Goal: Task Accomplishment & Management: Use online tool/utility

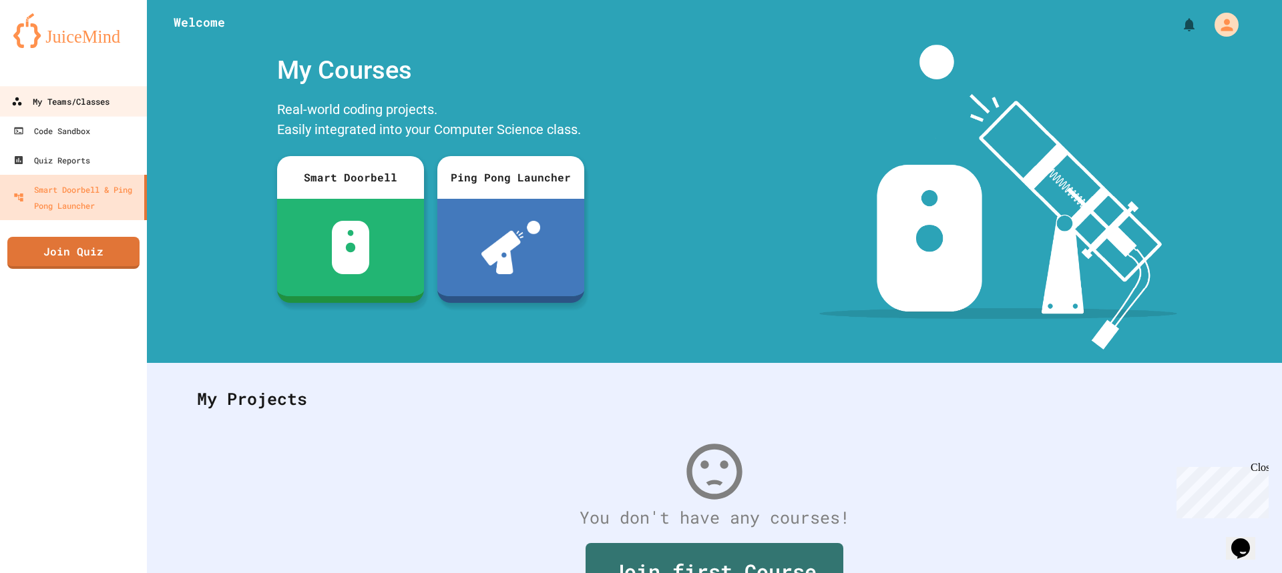
click at [69, 104] on div "My Teams/Classes" at bounding box center [60, 101] width 98 height 17
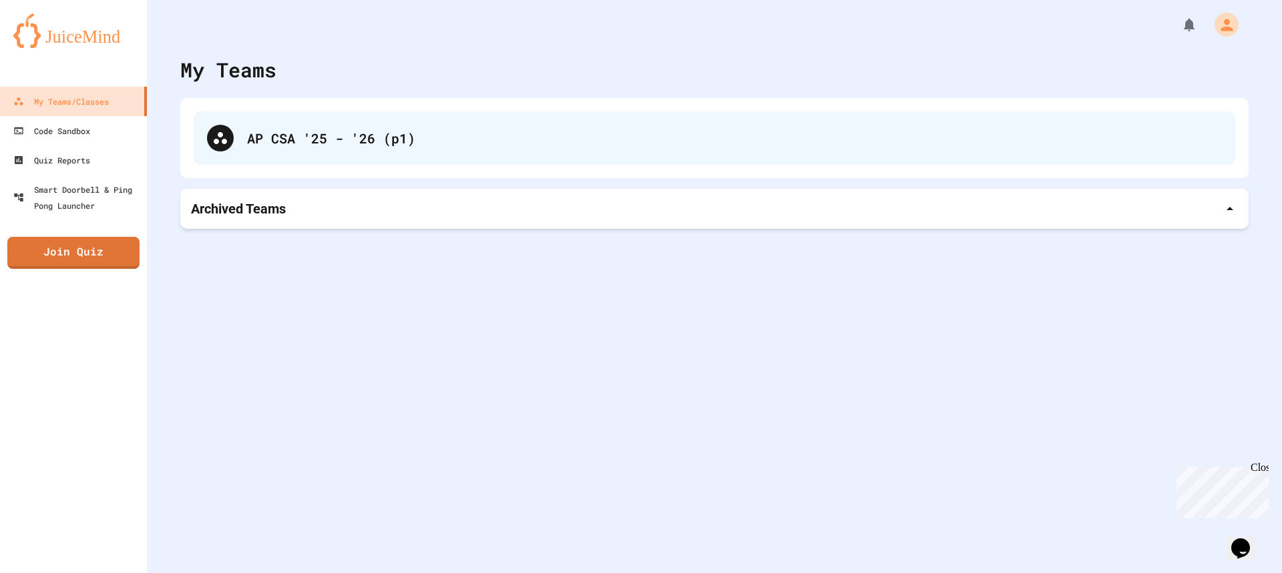
click at [208, 123] on div "AP CSA '25 - '26 (p1)" at bounding box center [714, 137] width 1041 height 53
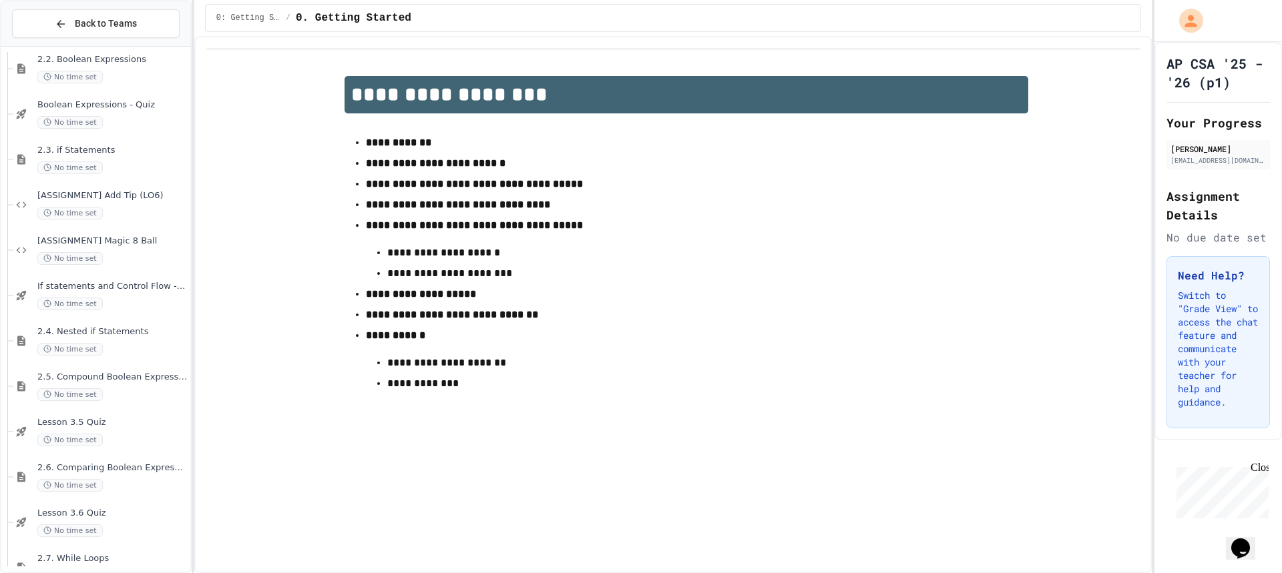
scroll to position [267, 0]
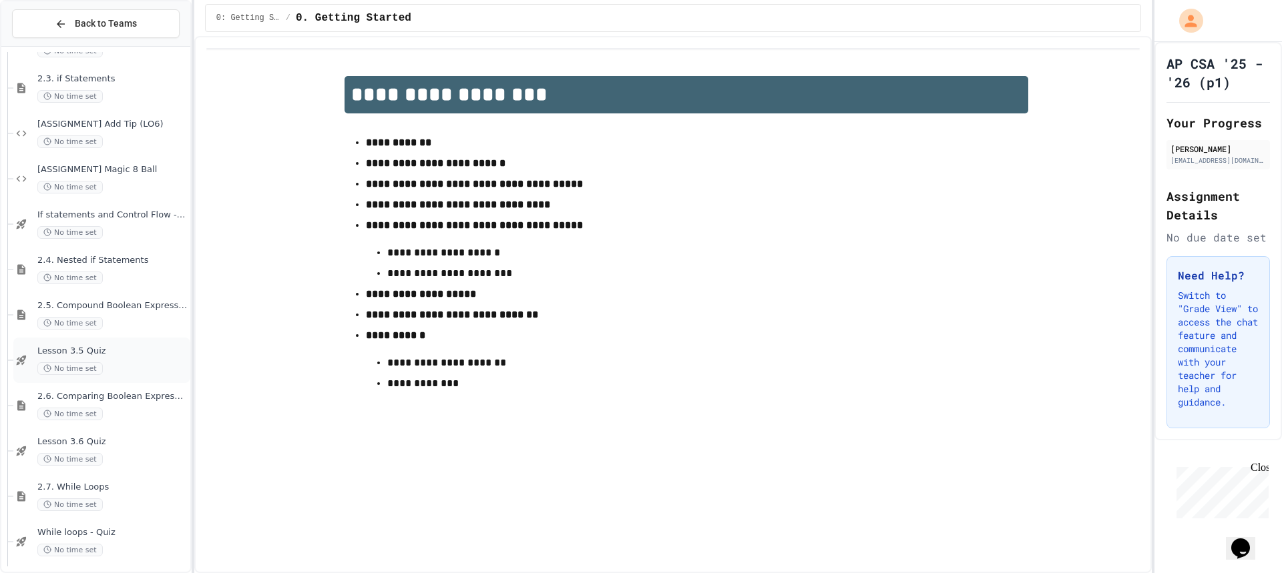
click at [99, 352] on span "Lesson 3.5 Quiz" at bounding box center [112, 351] width 150 height 11
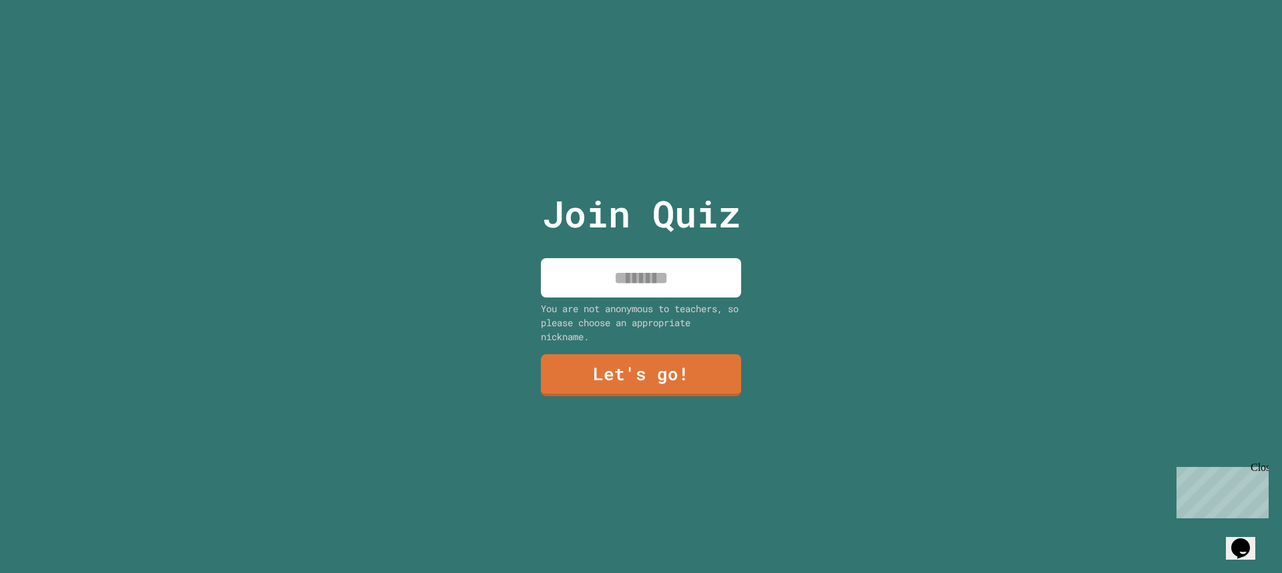
click at [659, 271] on input at bounding box center [641, 277] width 200 height 39
type input "*****"
click at [666, 359] on link "Let's go!" at bounding box center [641, 374] width 182 height 44
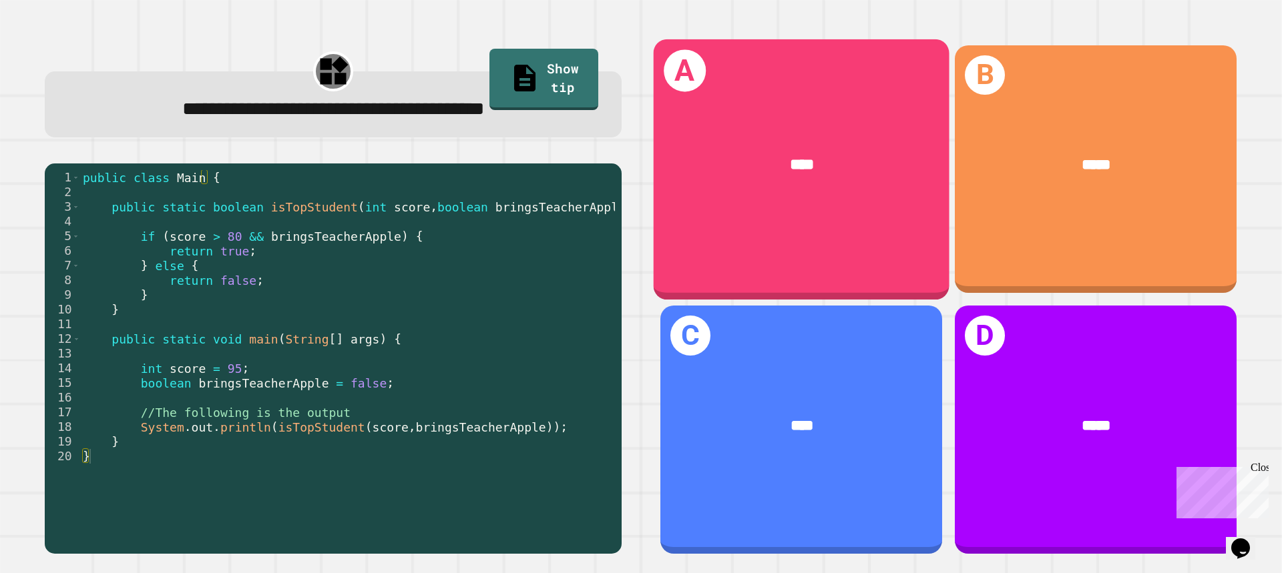
click at [763, 196] on div "****" at bounding box center [802, 165] width 296 height 87
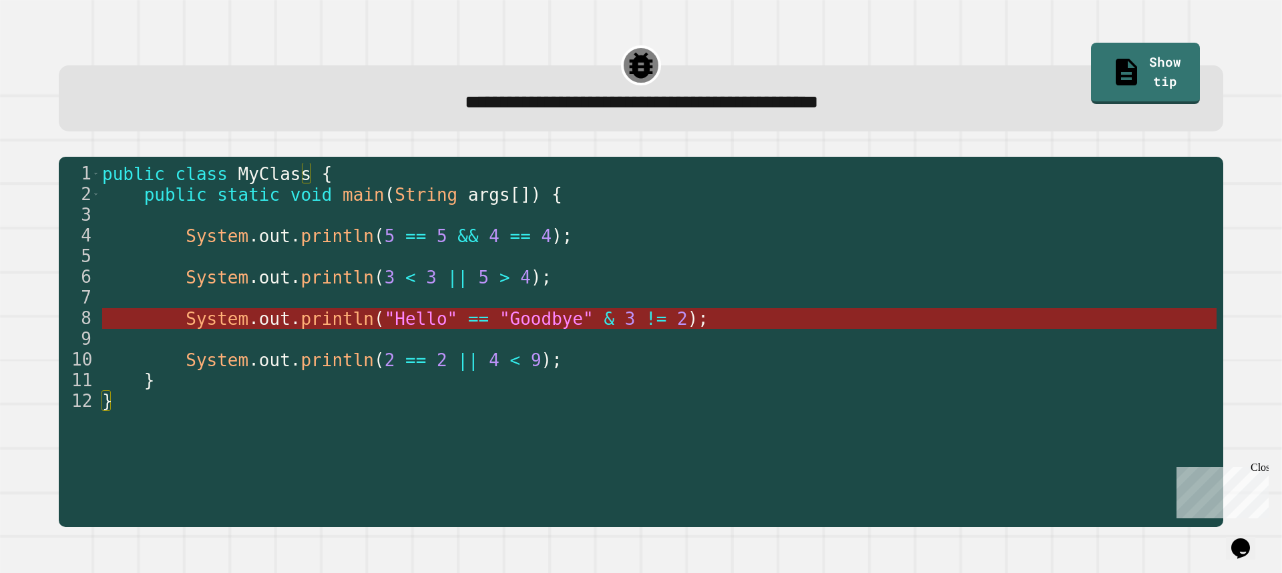
click at [468, 314] on span "==" at bounding box center [478, 319] width 21 height 20
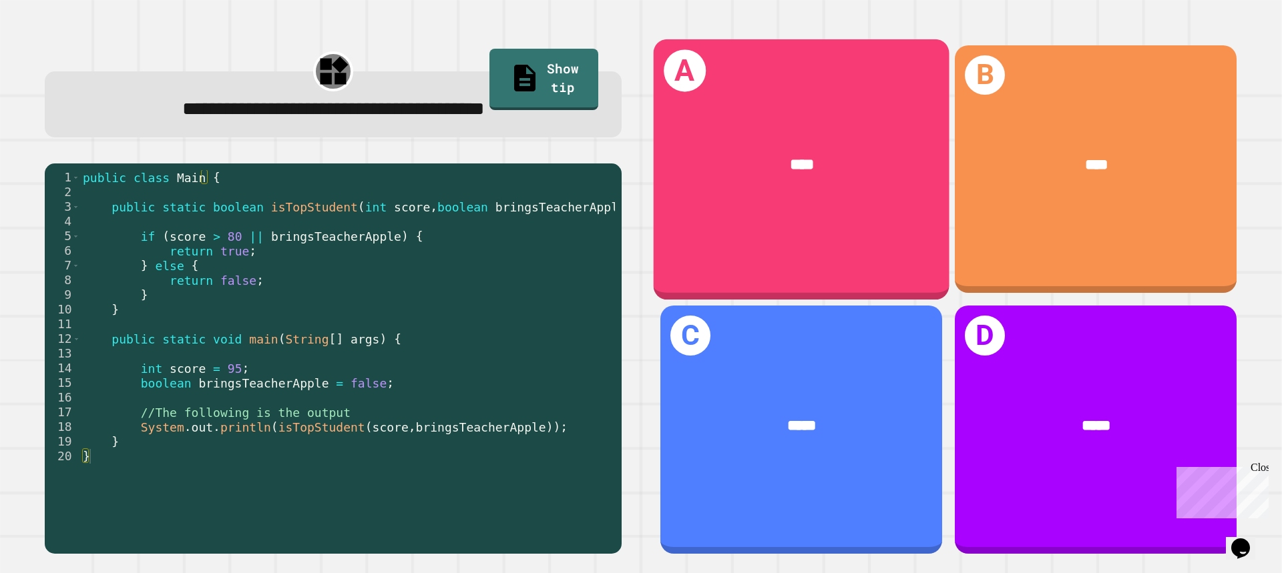
click at [725, 248] on div "A ****" at bounding box center [802, 169] width 296 height 260
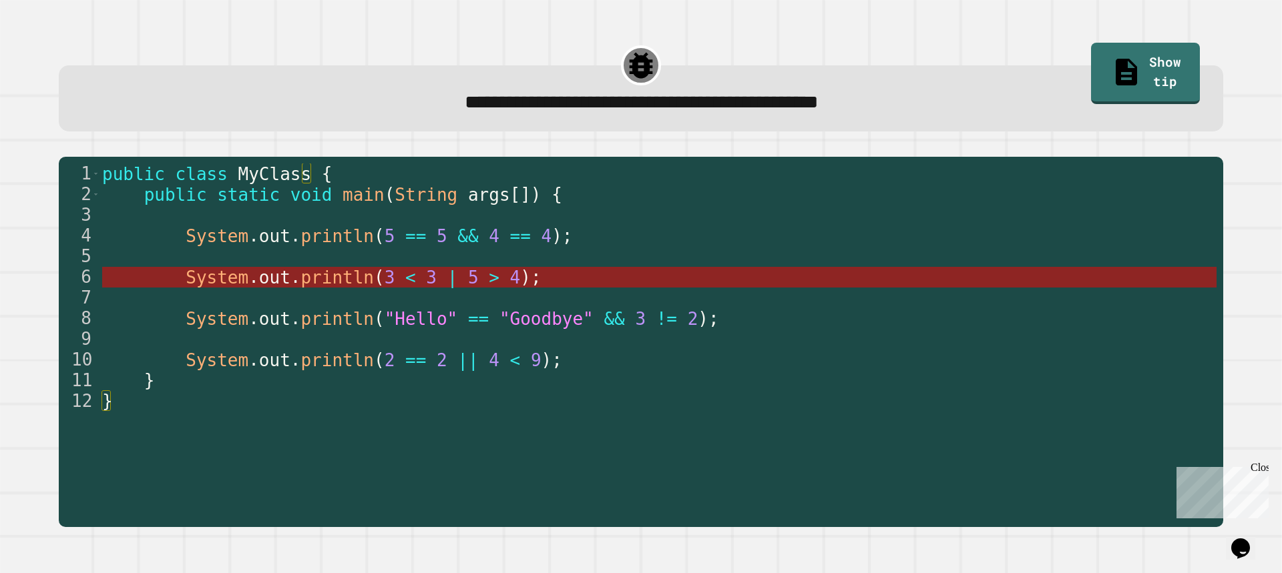
click at [312, 288] on span "println" at bounding box center [337, 278] width 73 height 20
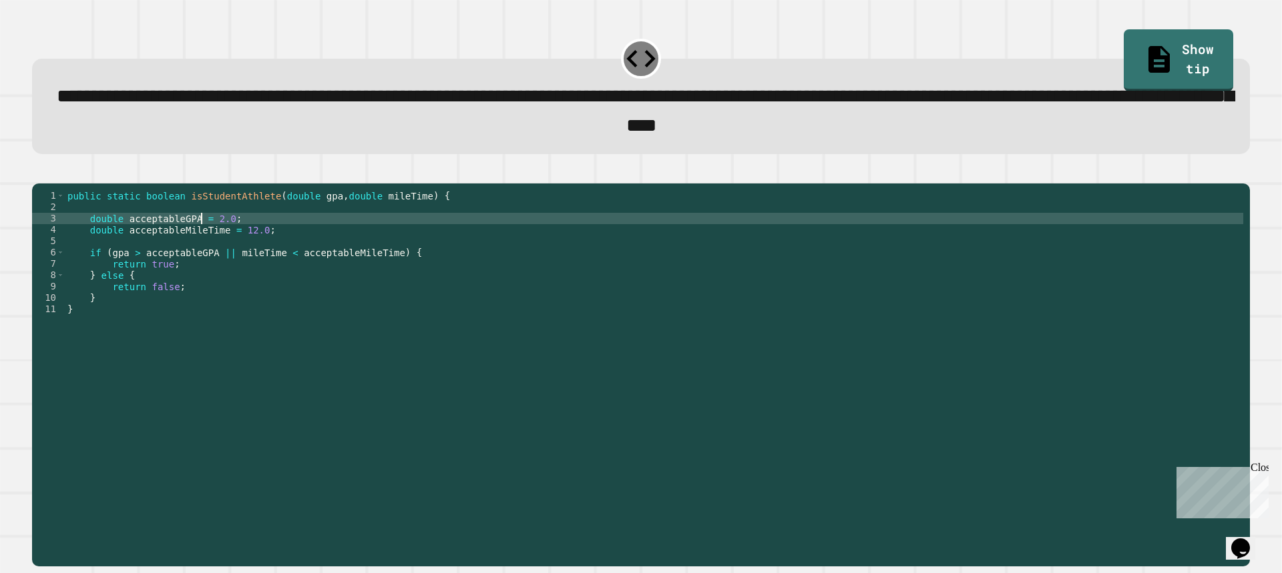
click at [199, 242] on div "public static boolean isStudentAthlete ( double gpa , double mileTime ) { doubl…" at bounding box center [654, 360] width 1178 height 340
click at [214, 243] on div "public static boolean isStudentAthlete ( double gpa , double mileTime ) { doubl…" at bounding box center [654, 360] width 1178 height 340
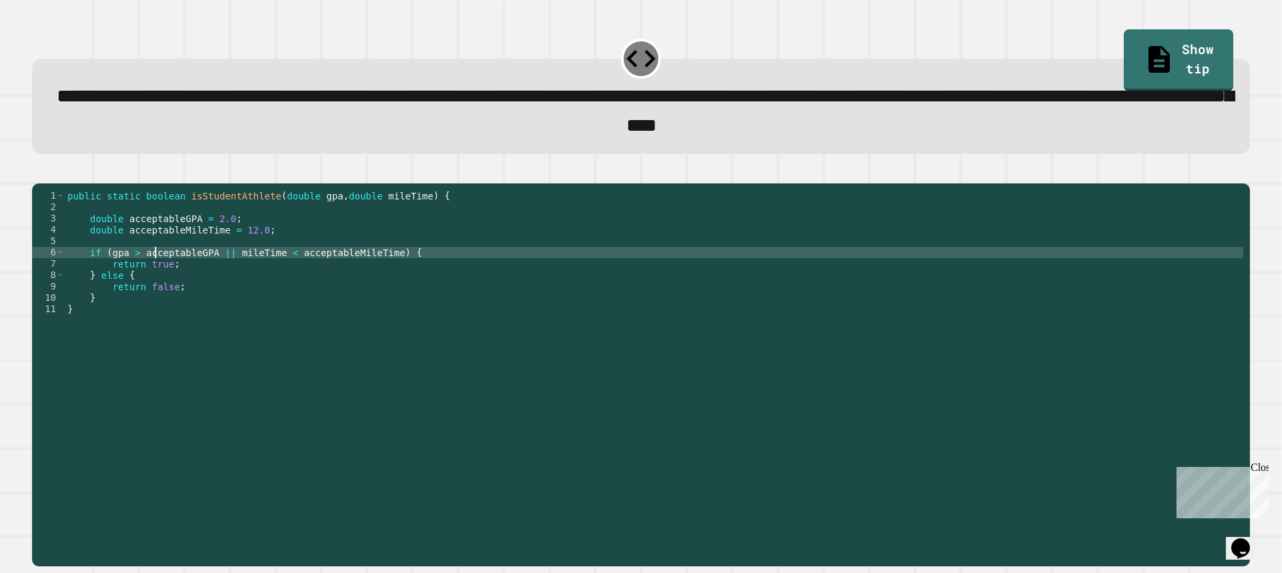
click at [152, 276] on div "public static boolean isStudentAthlete ( double gpa , double mileTime ) { doubl…" at bounding box center [654, 360] width 1178 height 340
click at [134, 274] on div "public static boolean isStudentAthlete ( double gpa , double mileTime ) { doubl…" at bounding box center [654, 360] width 1178 height 340
click at [277, 272] on div "public static boolean isStudentAthlete ( double gpa , double mileTime ) { doubl…" at bounding box center [654, 360] width 1178 height 340
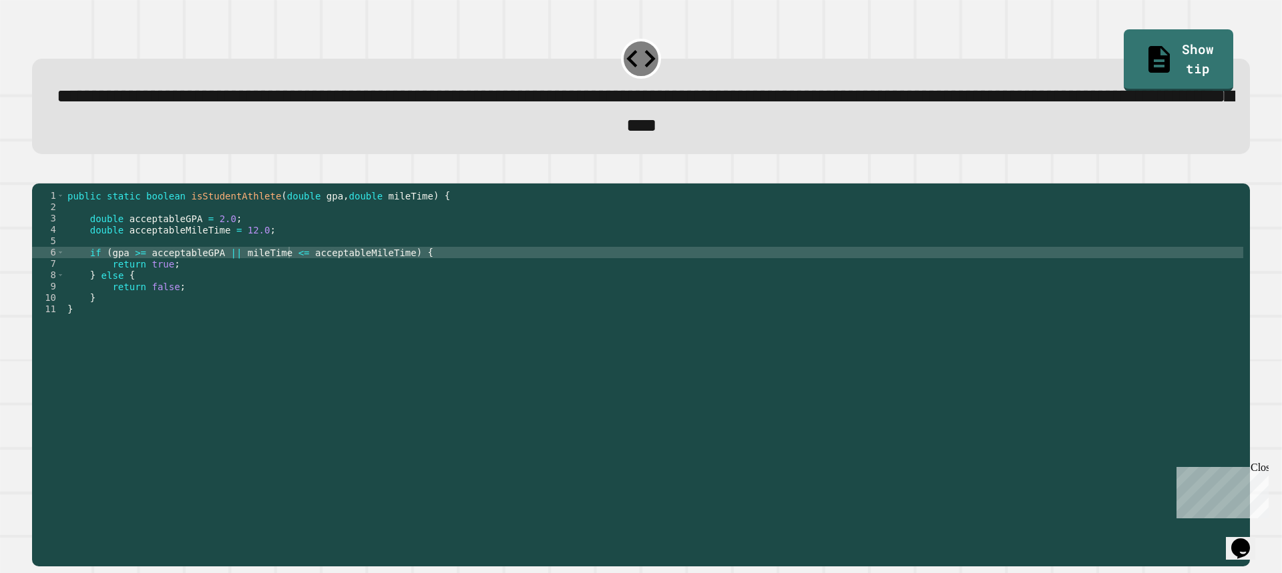
click at [51, 183] on icon "button" at bounding box center [47, 180] width 7 height 9
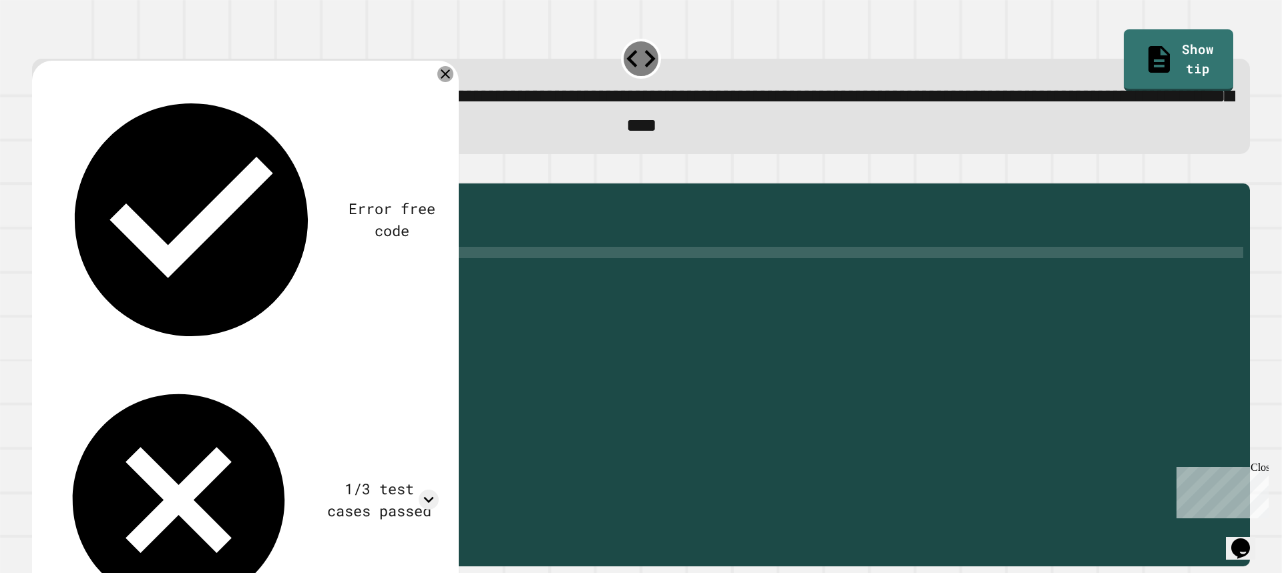
click at [448, 75] on icon at bounding box center [445, 73] width 9 height 9
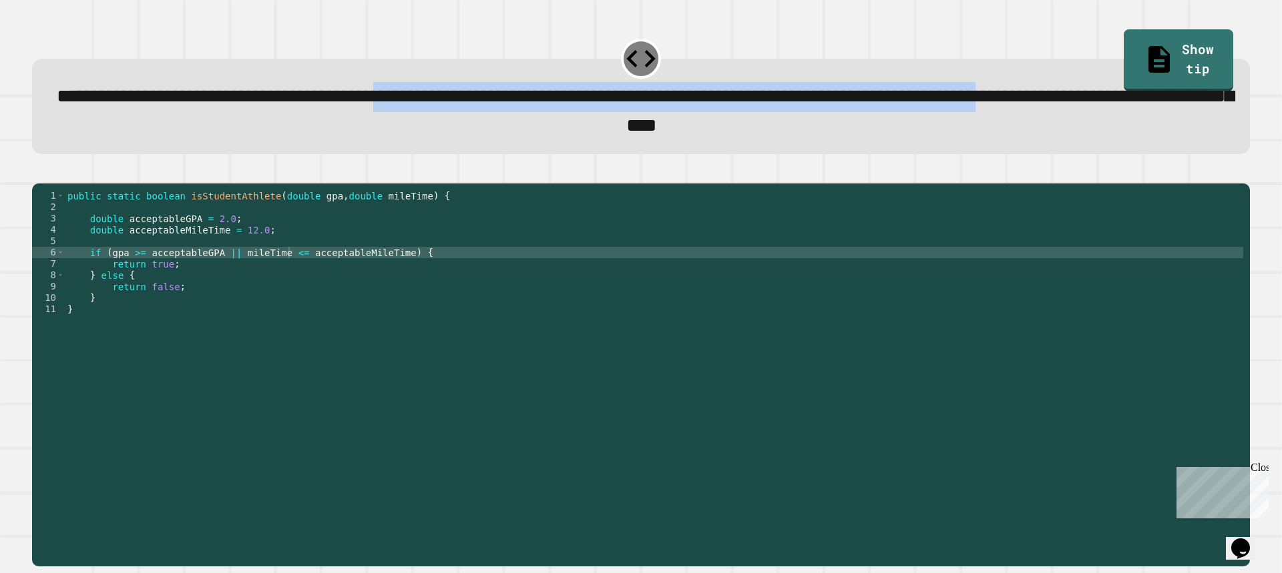
drag, startPoint x: 563, startPoint y: 83, endPoint x: 567, endPoint y: 126, distance: 42.2
click at [567, 124] on div "**********" at bounding box center [641, 111] width 1170 height 59
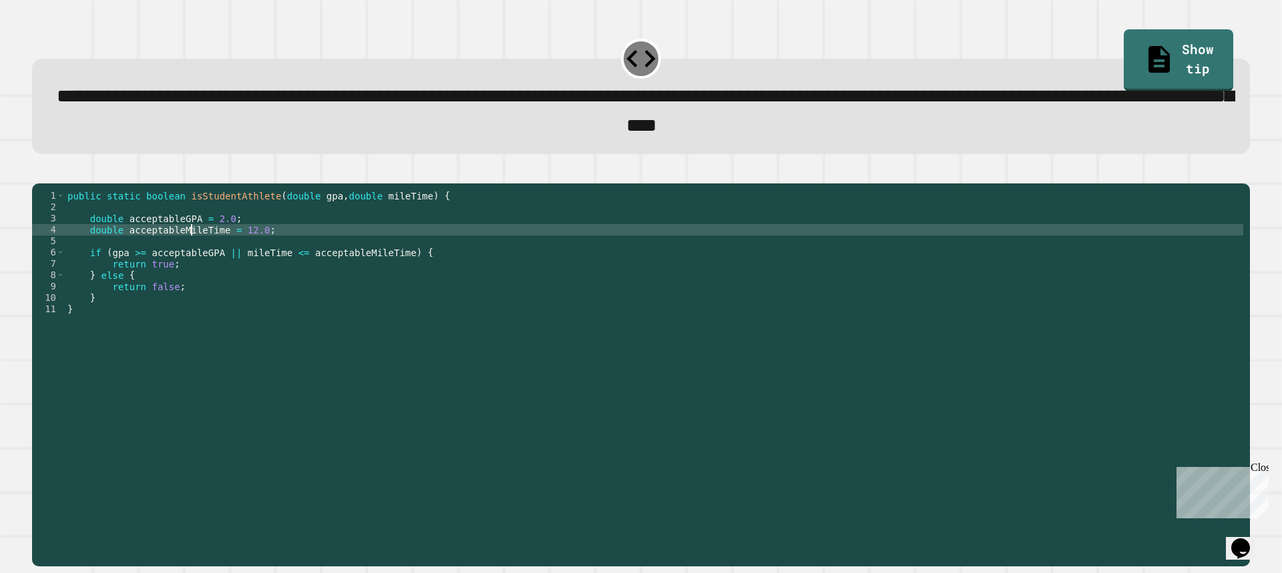
scroll to position [0, 13]
click at [189, 250] on div "public static boolean isStudentAthlete ( double gpa , double mileTime ) { doubl…" at bounding box center [654, 360] width 1178 height 340
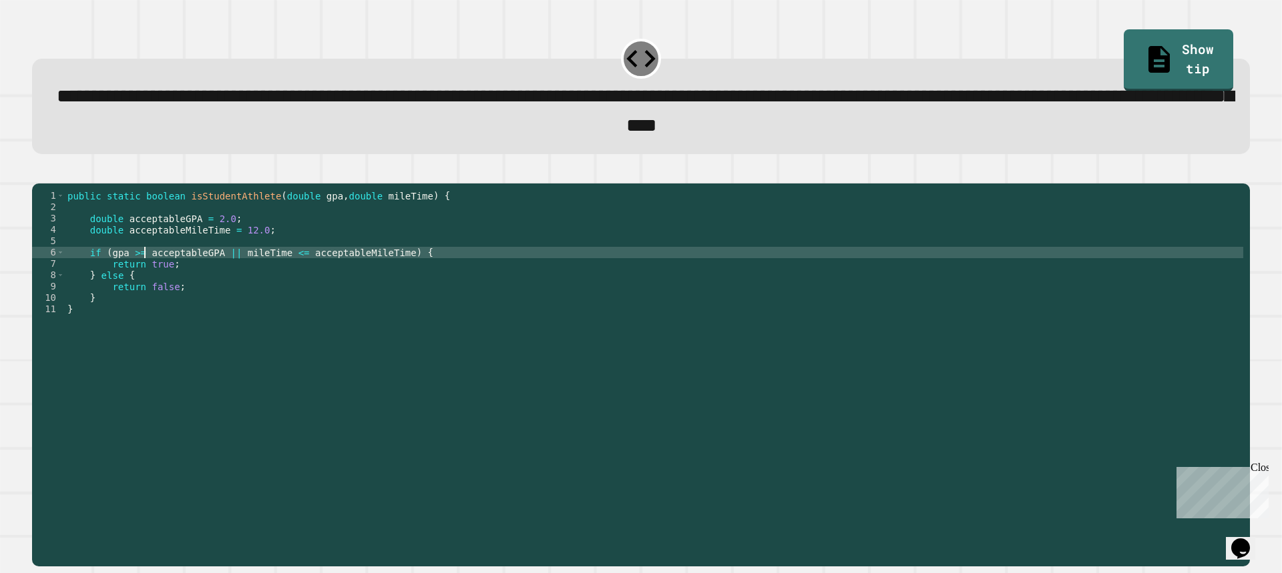
click at [146, 270] on div "public static boolean isStudentAthlete ( double gpa , double mileTime ) { doubl…" at bounding box center [654, 360] width 1178 height 340
click at [142, 280] on div "public static boolean isStudentAthlete ( double gpa , double mileTime ) { doubl…" at bounding box center [654, 360] width 1178 height 340
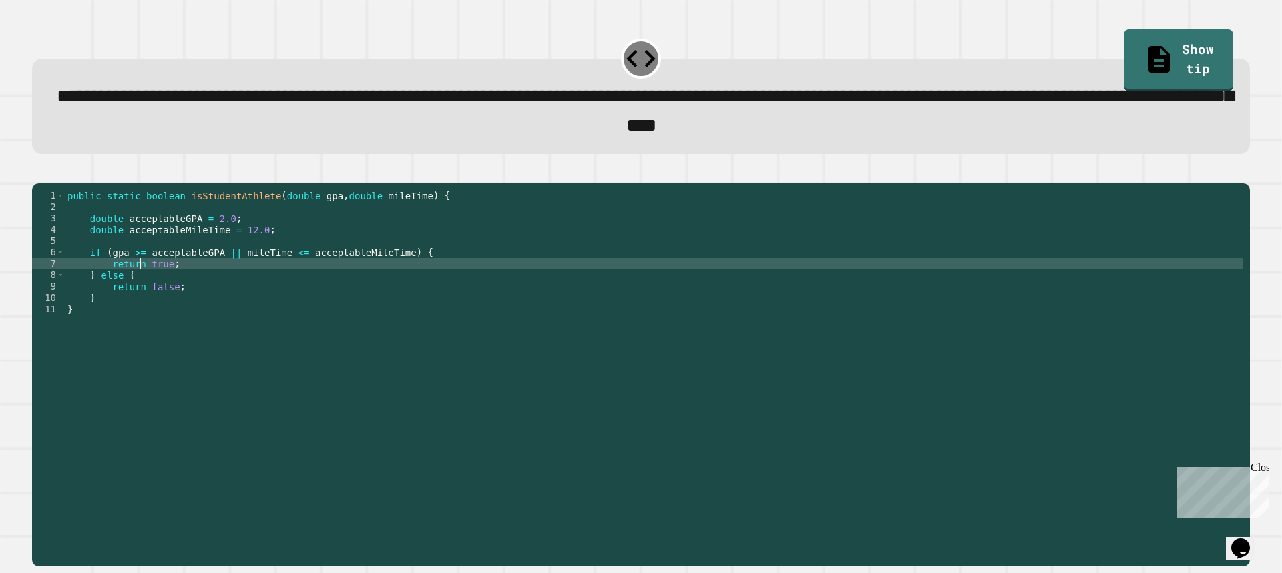
scroll to position [0, 7]
click at [142, 272] on div "public static boolean isStudentAthlete ( double gpa , double mileTime ) { doubl…" at bounding box center [654, 360] width 1178 height 340
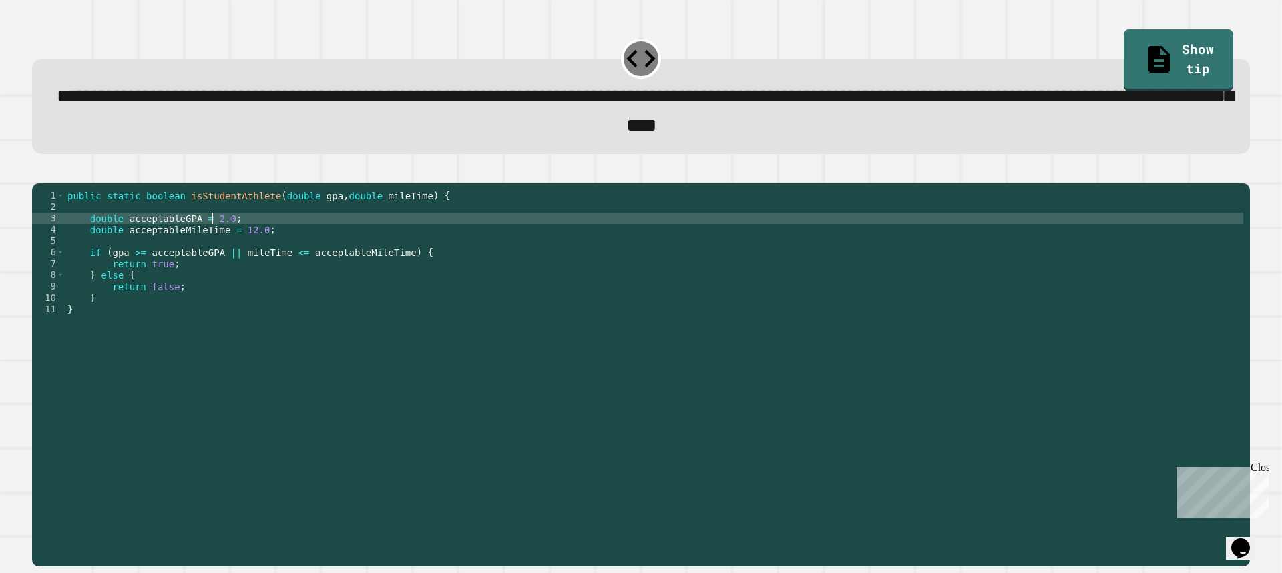
click at [212, 240] on div "public static boolean isStudentAthlete ( double gpa , double mileTime ) { doubl…" at bounding box center [654, 360] width 1178 height 340
click at [241, 250] on div "public static boolean isStudentAthlete ( double gpa , double mileTime ) { doubl…" at bounding box center [654, 360] width 1178 height 340
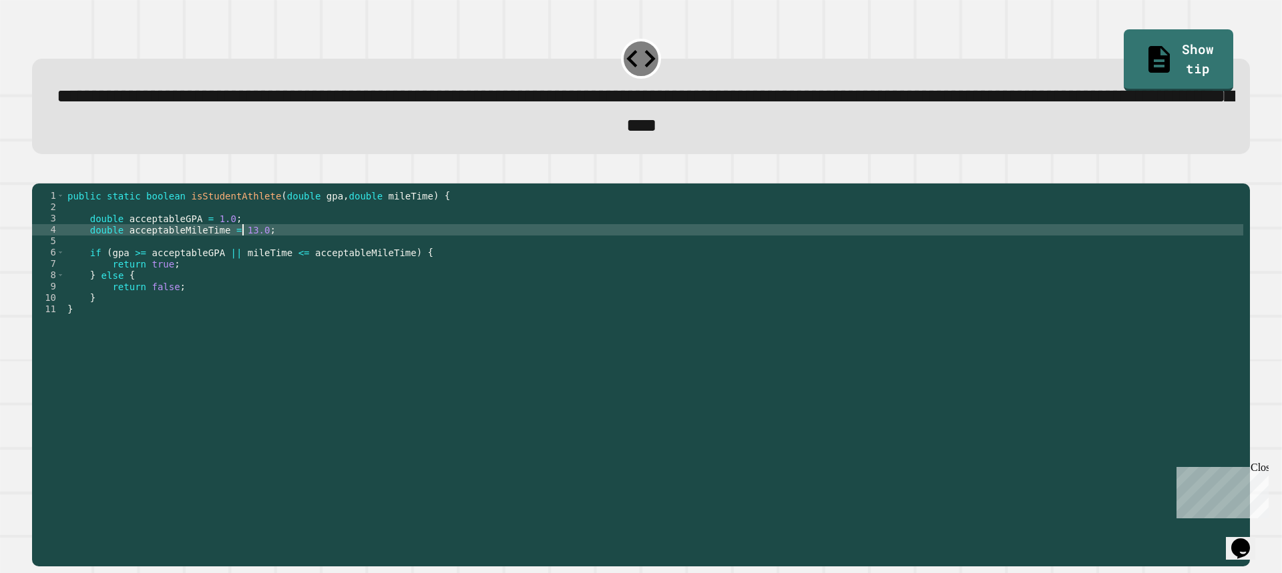
scroll to position [0, 12]
click at [39, 172] on icon "button" at bounding box center [39, 172] width 0 height 0
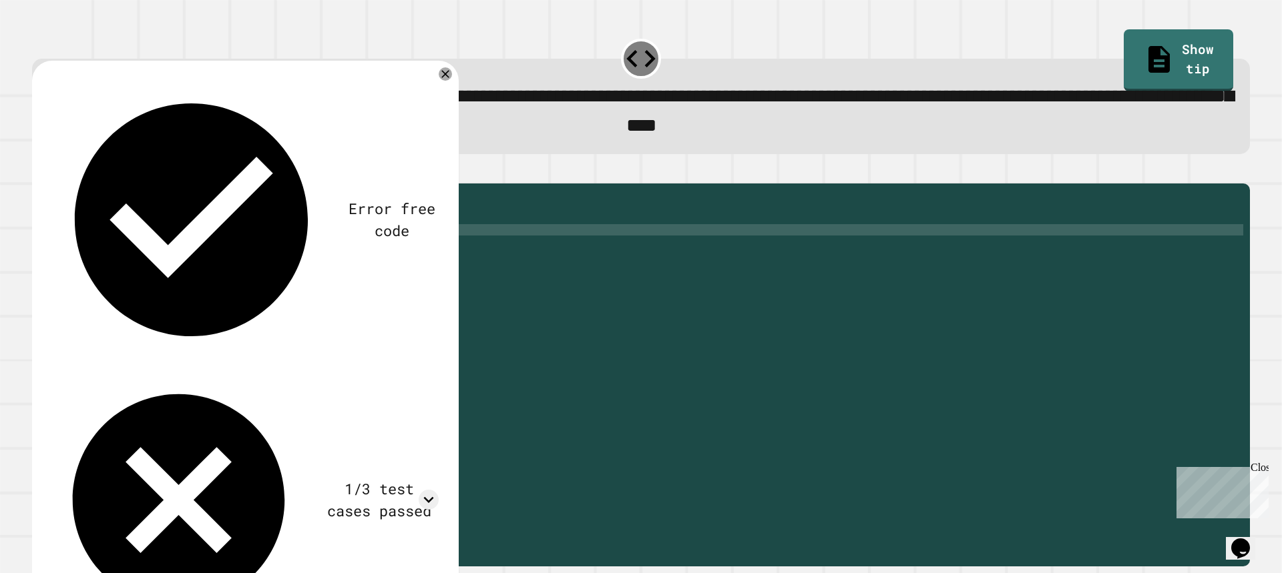
click at [278, 242] on div "public static boolean isStudentAthlete ( double gpa , double mileTime ) { doubl…" at bounding box center [654, 360] width 1178 height 340
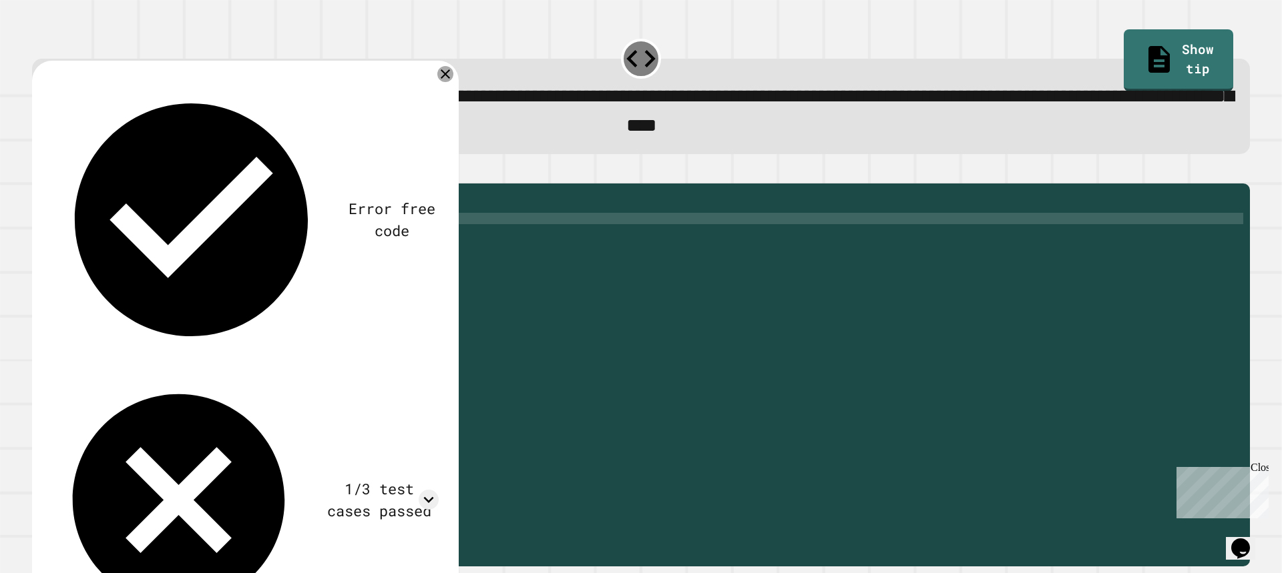
click at [450, 79] on icon at bounding box center [445, 74] width 16 height 16
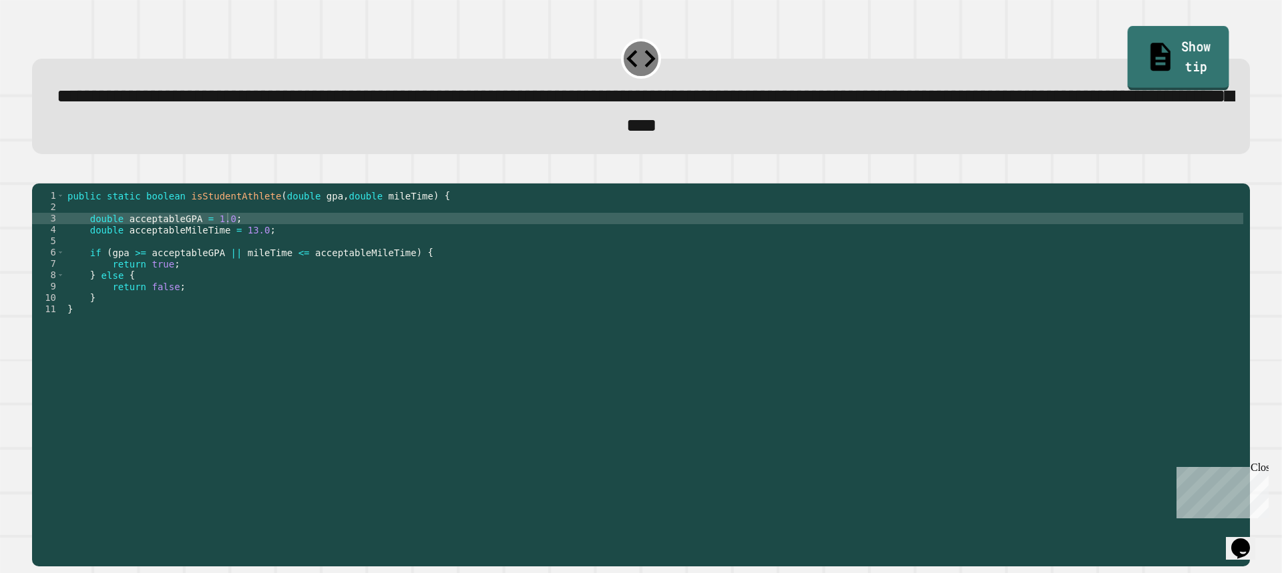
click at [1140, 28] on link "Show tip" at bounding box center [1178, 58] width 101 height 65
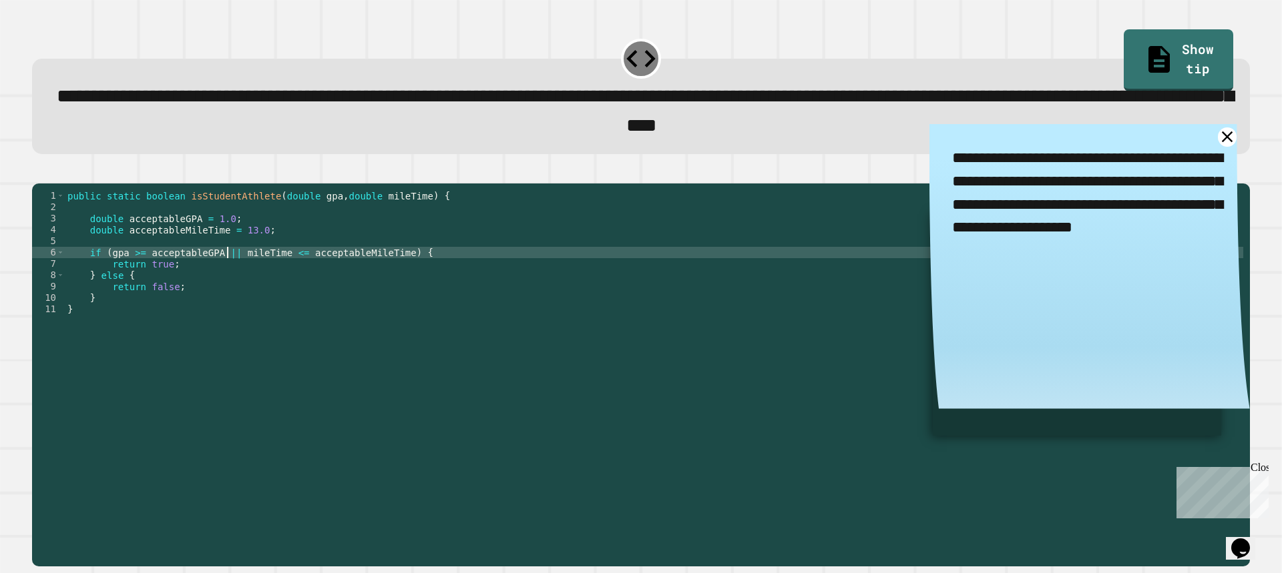
click at [229, 273] on div "public static boolean isStudentAthlete ( double gpa , double mileTime ) { doubl…" at bounding box center [654, 360] width 1178 height 340
type textarea "**********"
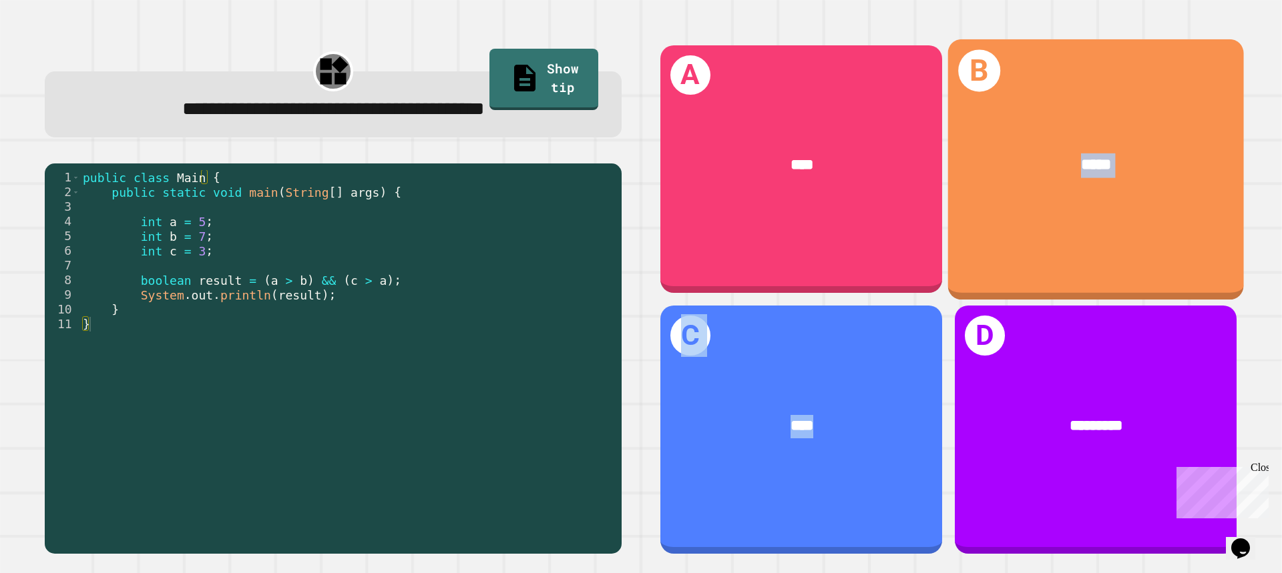
drag, startPoint x: 813, startPoint y: 364, endPoint x: 975, endPoint y: 242, distance: 202.5
click at [975, 242] on div "A **** B ***** C **** D *********" at bounding box center [949, 299] width 602 height 535
click at [975, 242] on div "B *****" at bounding box center [1096, 169] width 296 height 260
